Goal: Task Accomplishment & Management: Manage account settings

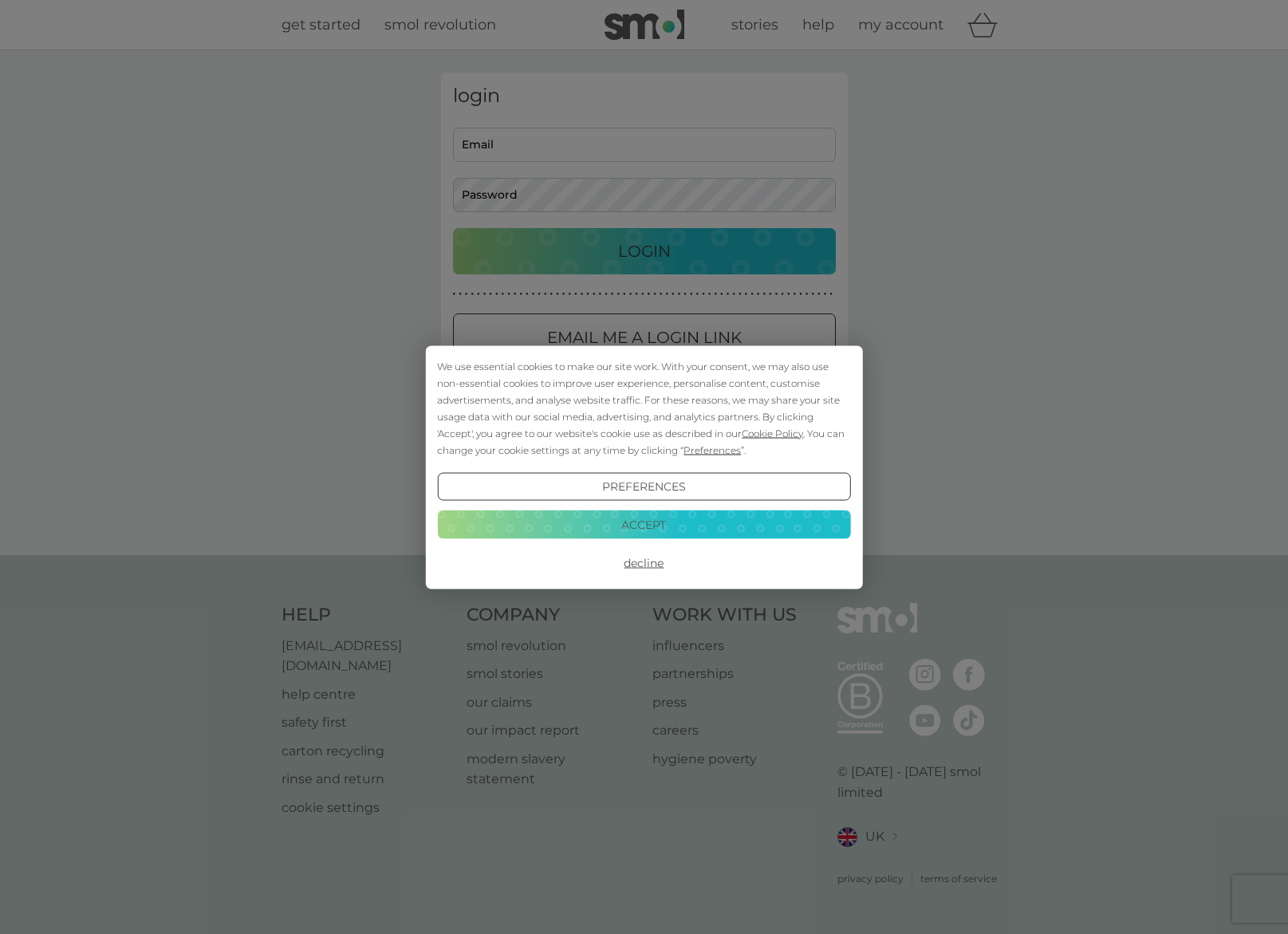
type input "[EMAIL_ADDRESS][DOMAIN_NAME]"
click at [646, 561] on button "Decline" at bounding box center [644, 563] width 413 height 28
type input "[EMAIL_ADDRESS][DOMAIN_NAME]"
click at [644, 560] on button "Decline" at bounding box center [644, 563] width 413 height 28
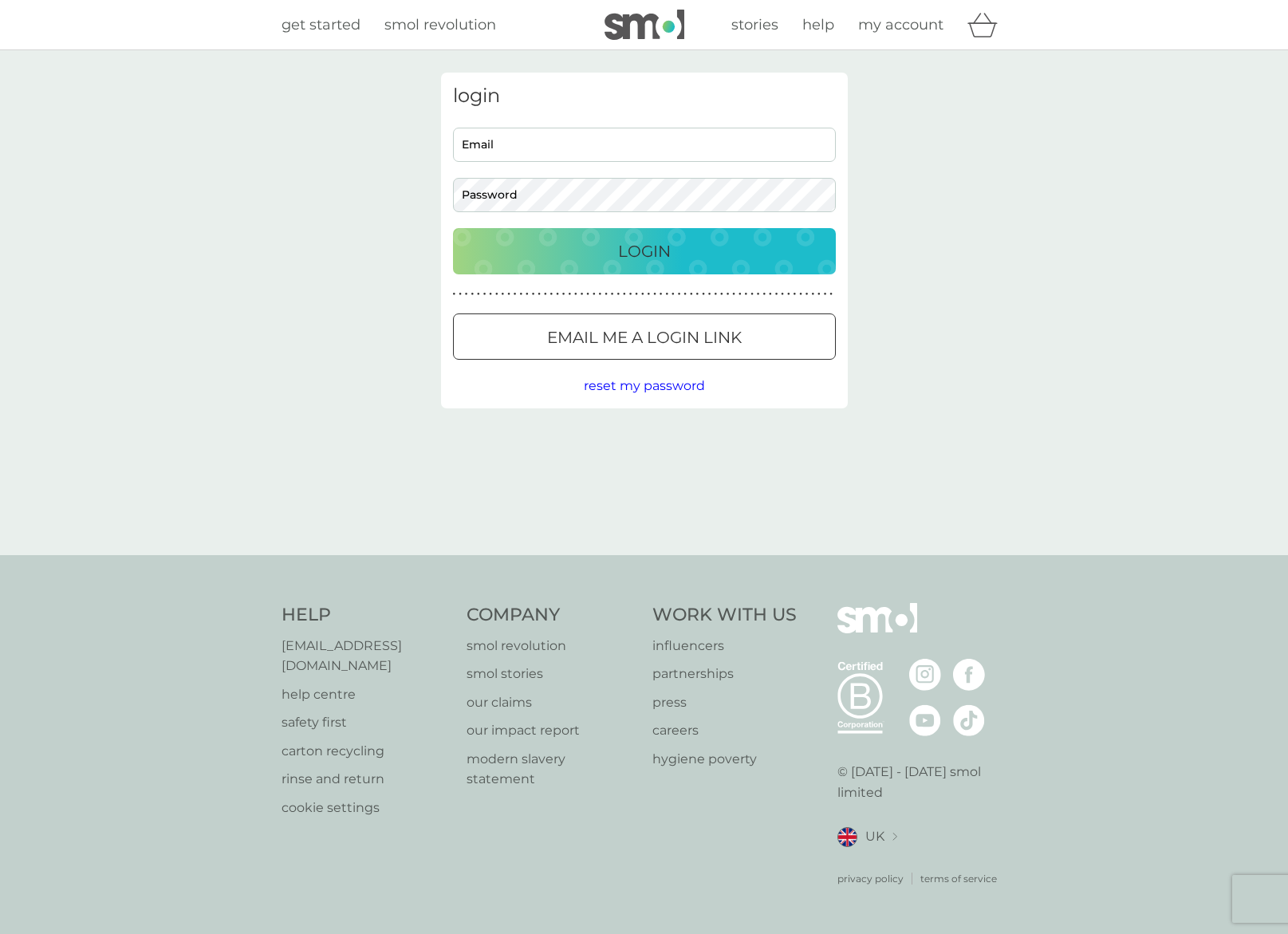
type input "[EMAIL_ADDRESS][DOMAIN_NAME]"
click at [622, 250] on p "Login" at bounding box center [644, 251] width 53 height 26
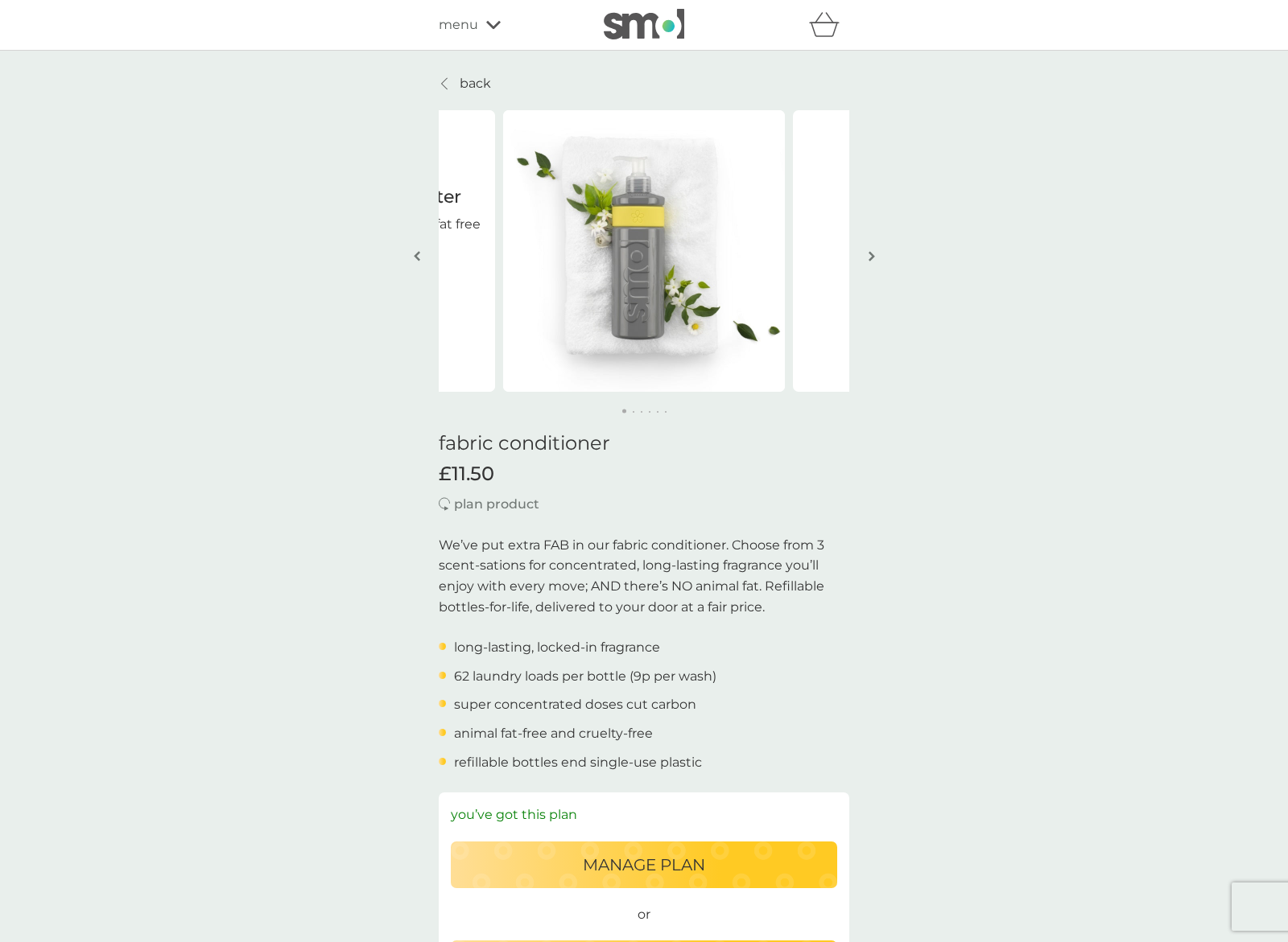
click at [476, 80] on p "back" at bounding box center [474, 83] width 31 height 21
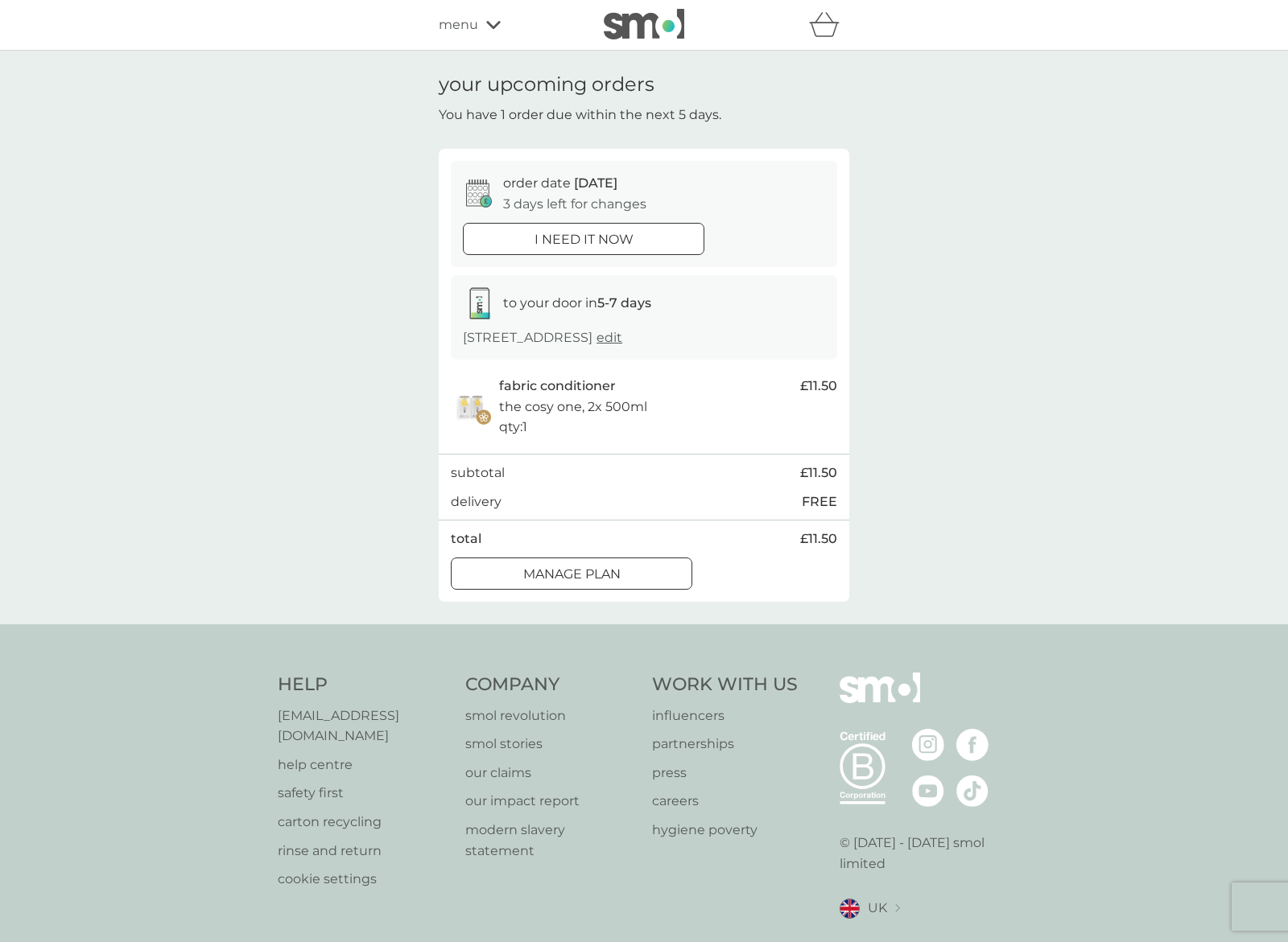
click at [457, 21] on span "menu" at bounding box center [458, 24] width 40 height 21
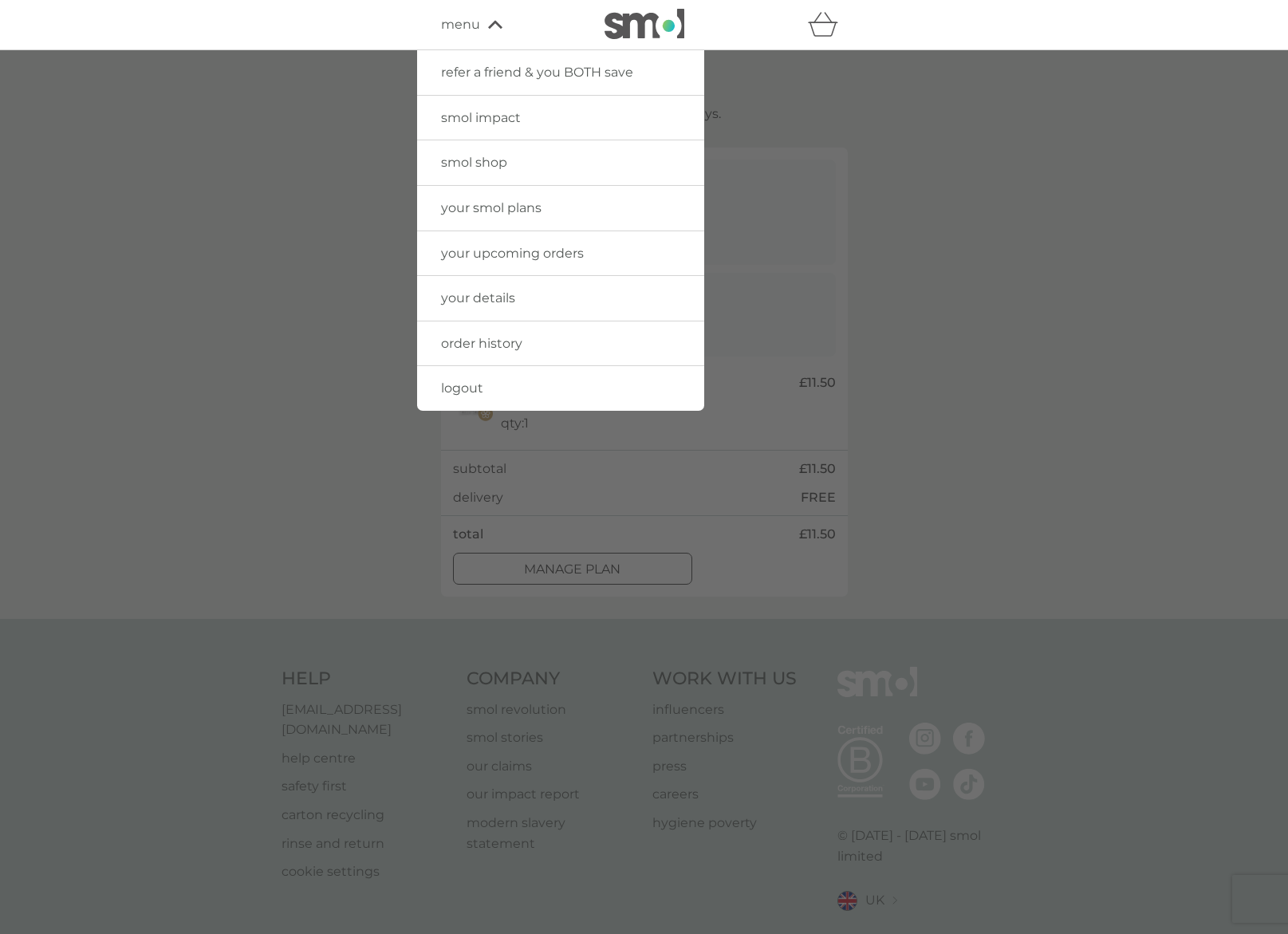
click at [474, 209] on span "your smol plans" at bounding box center [491, 208] width 101 height 15
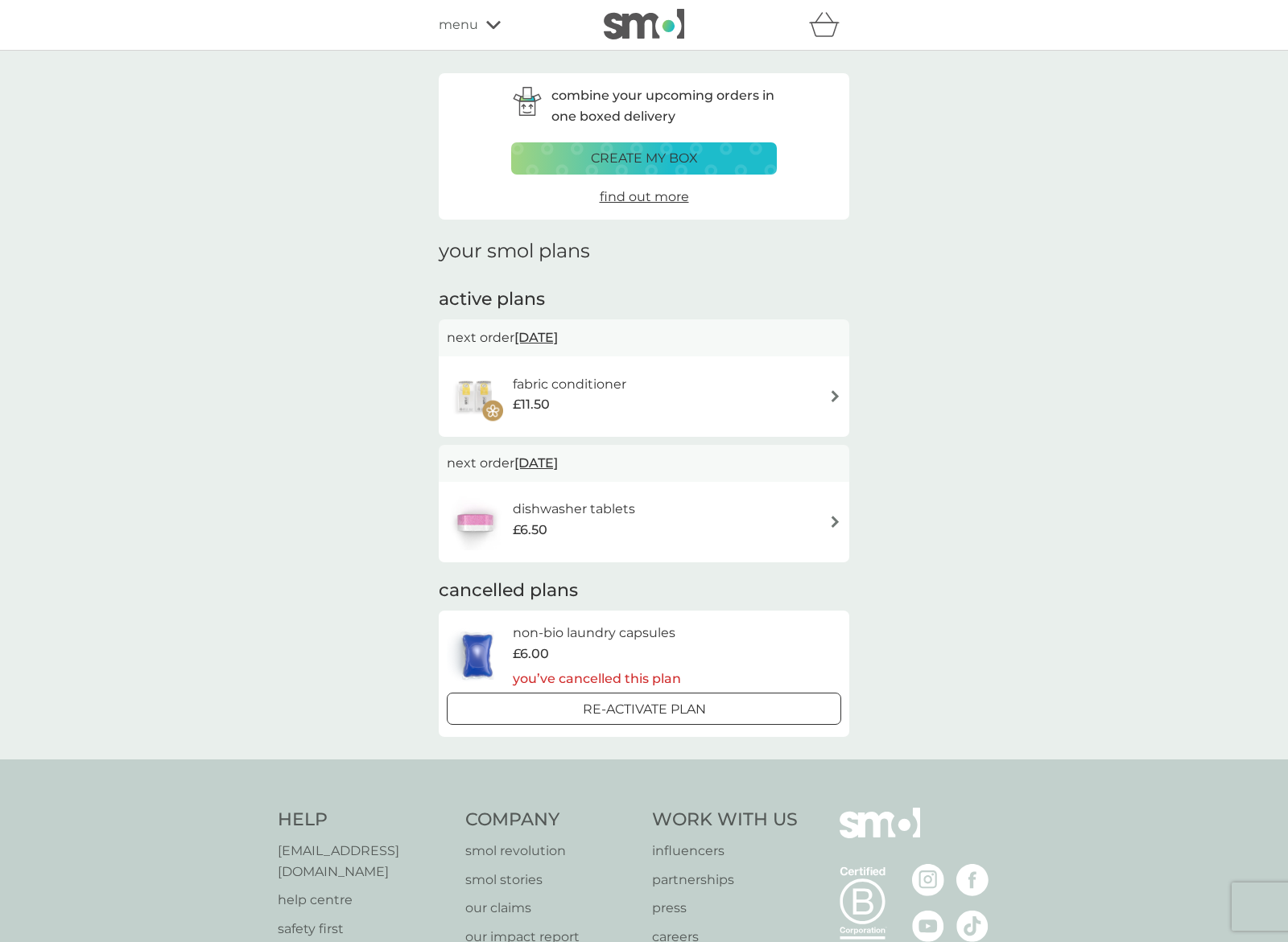
click at [835, 394] on img at bounding box center [835, 396] width 12 height 12
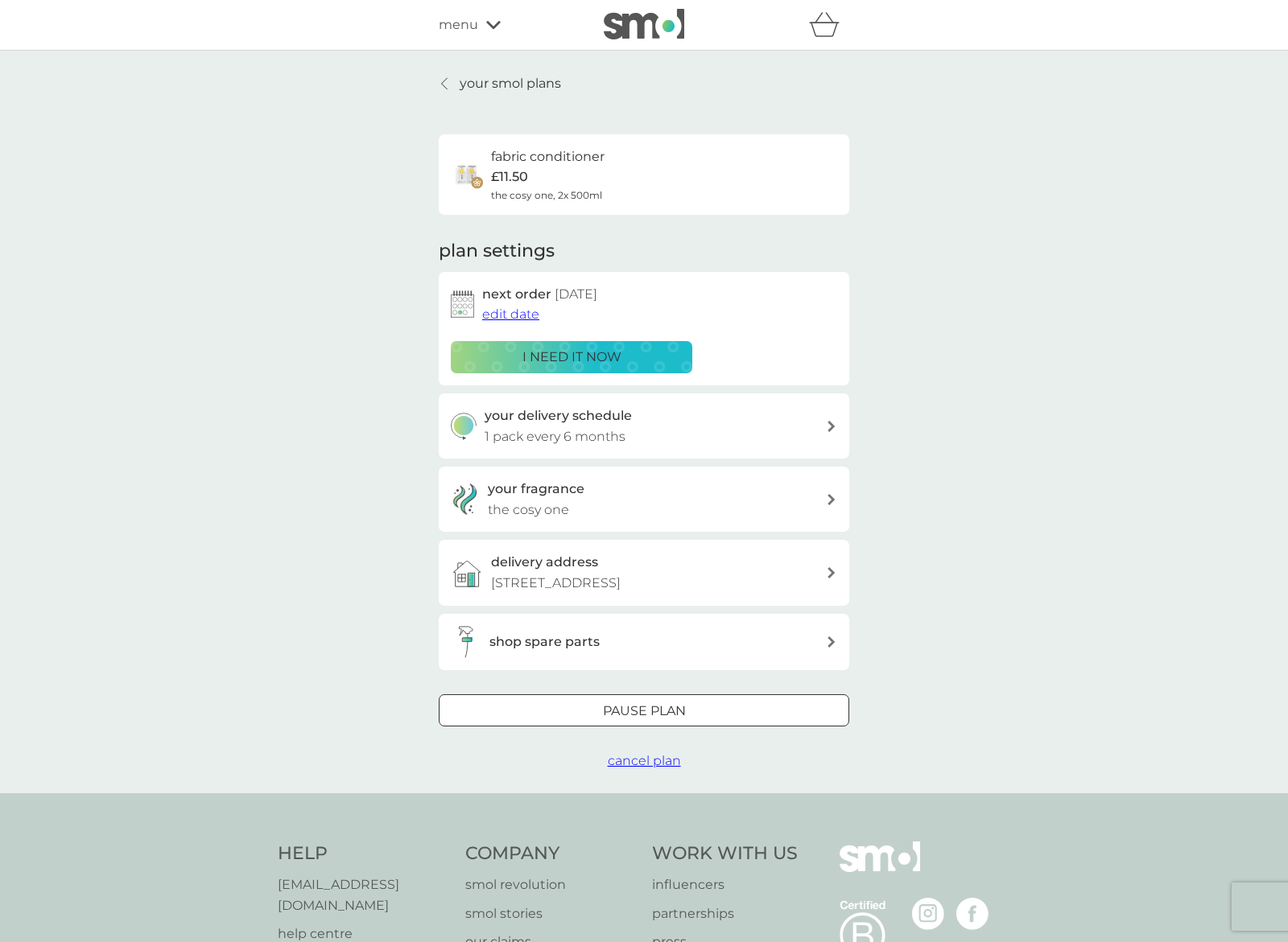
click at [830, 501] on icon at bounding box center [830, 499] width 8 height 11
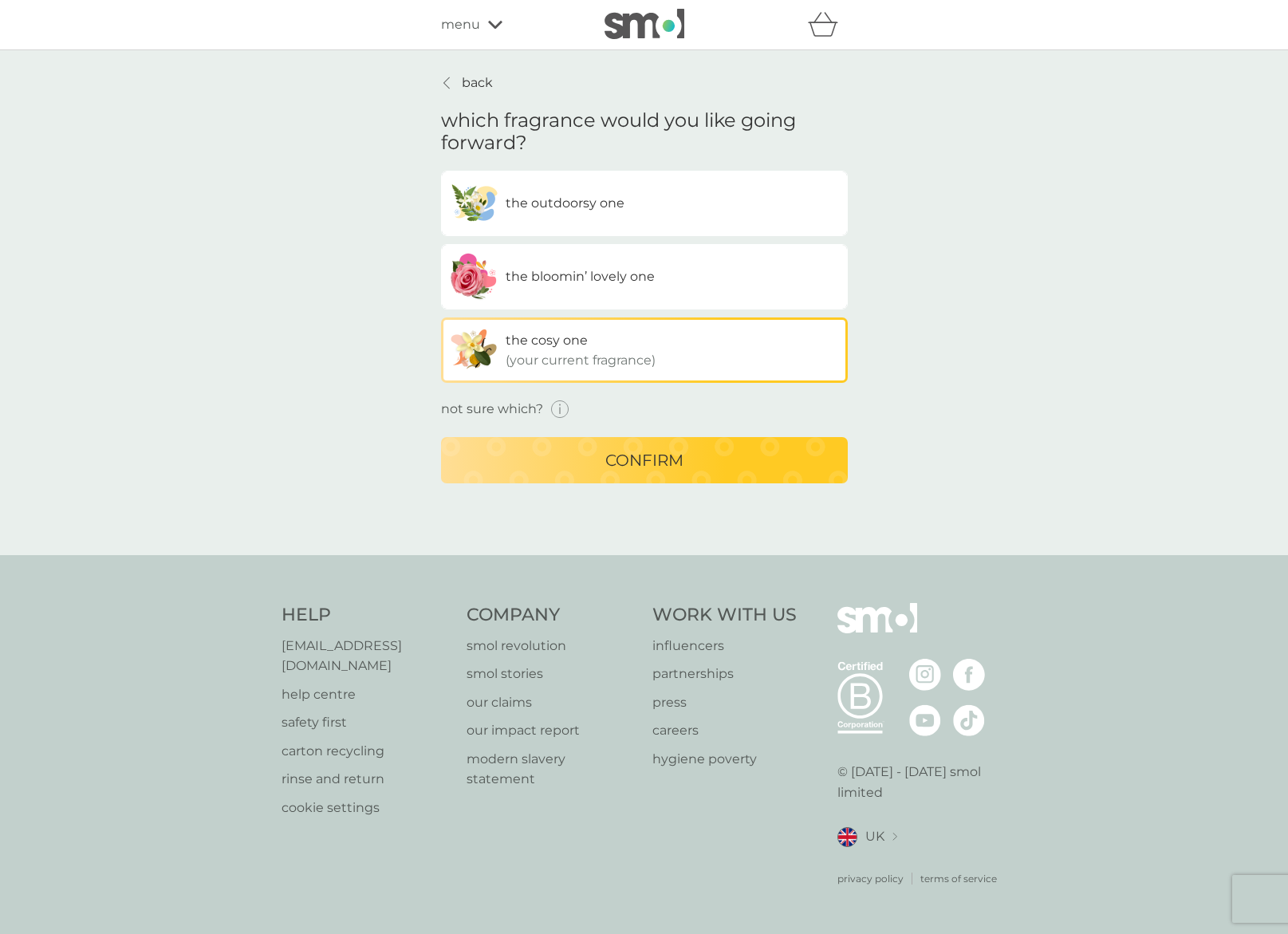
click at [552, 202] on span "the outdoorsy one" at bounding box center [565, 203] width 119 height 15
click at [441, 171] on input "the outdoorsy one" at bounding box center [441, 171] width 0 height 0
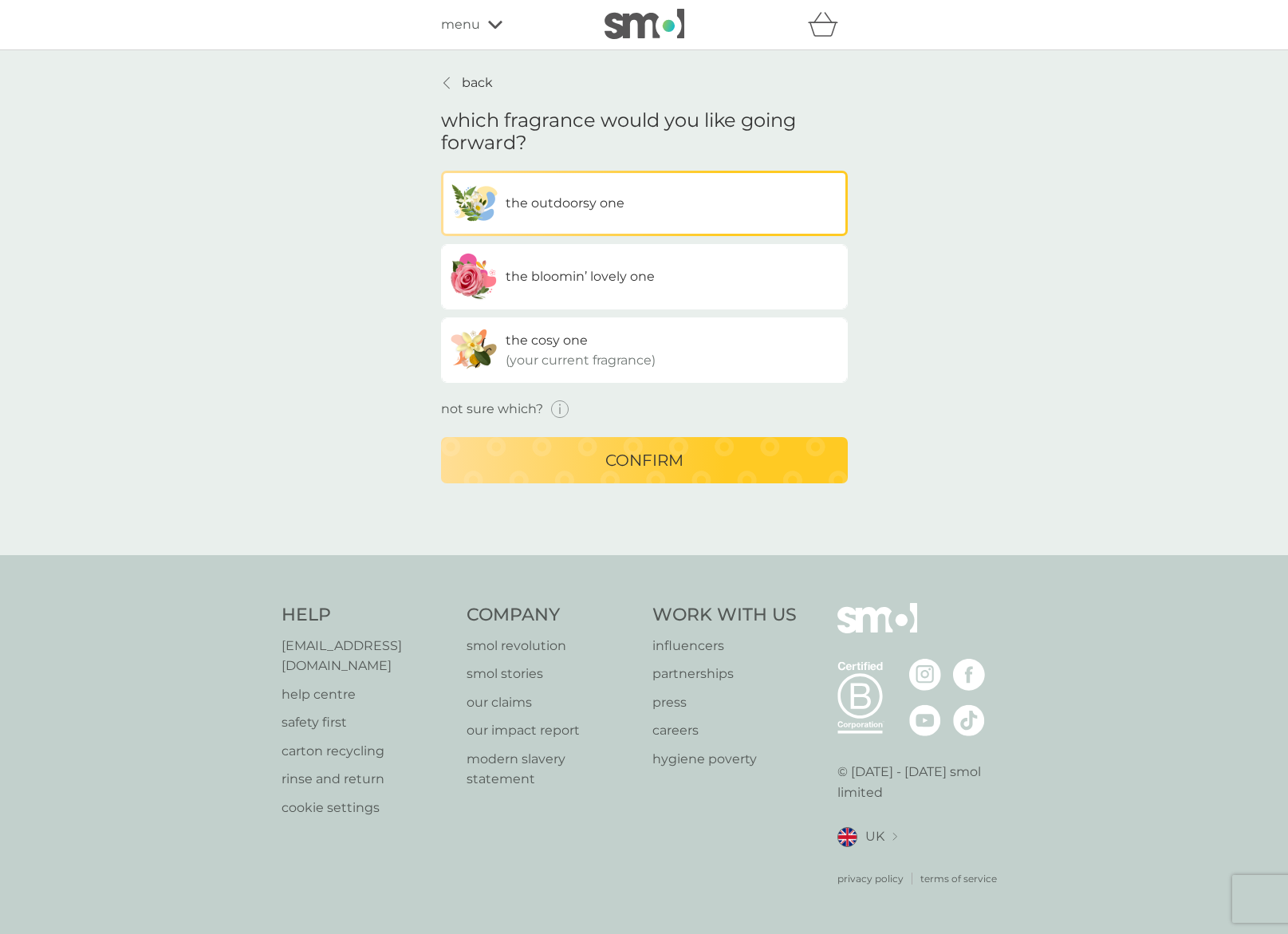
click at [609, 457] on p "confirm" at bounding box center [644, 460] width 78 height 26
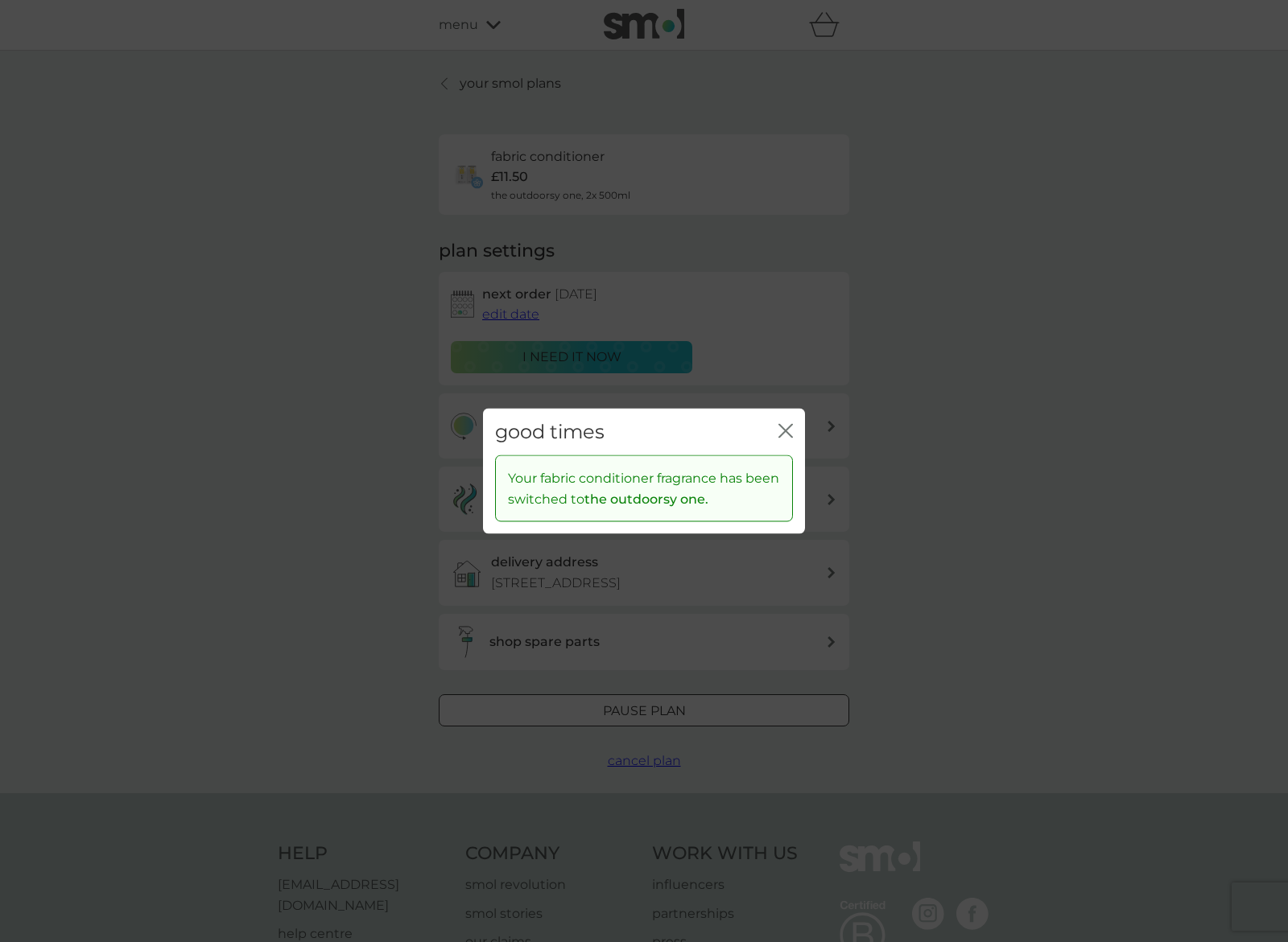
click at [783, 431] on icon "close" at bounding box center [782, 430] width 7 height 13
